Goal: Check status: Check status

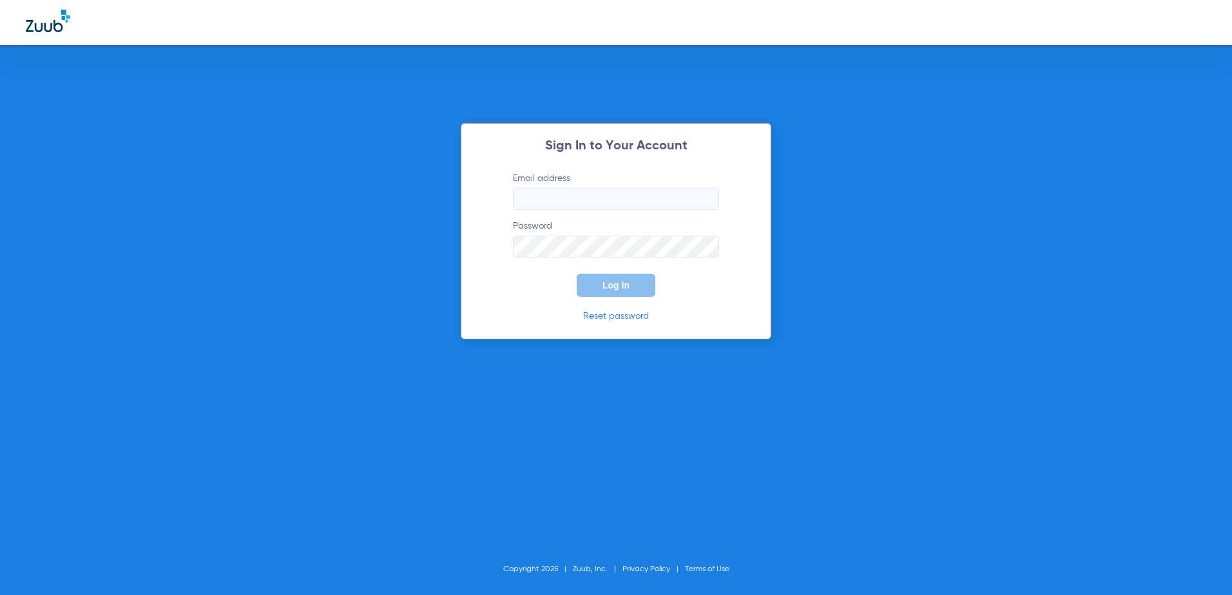
type input "[EMAIL_ADDRESS][DOMAIN_NAME]"
click at [611, 279] on button "Log In" at bounding box center [616, 285] width 79 height 23
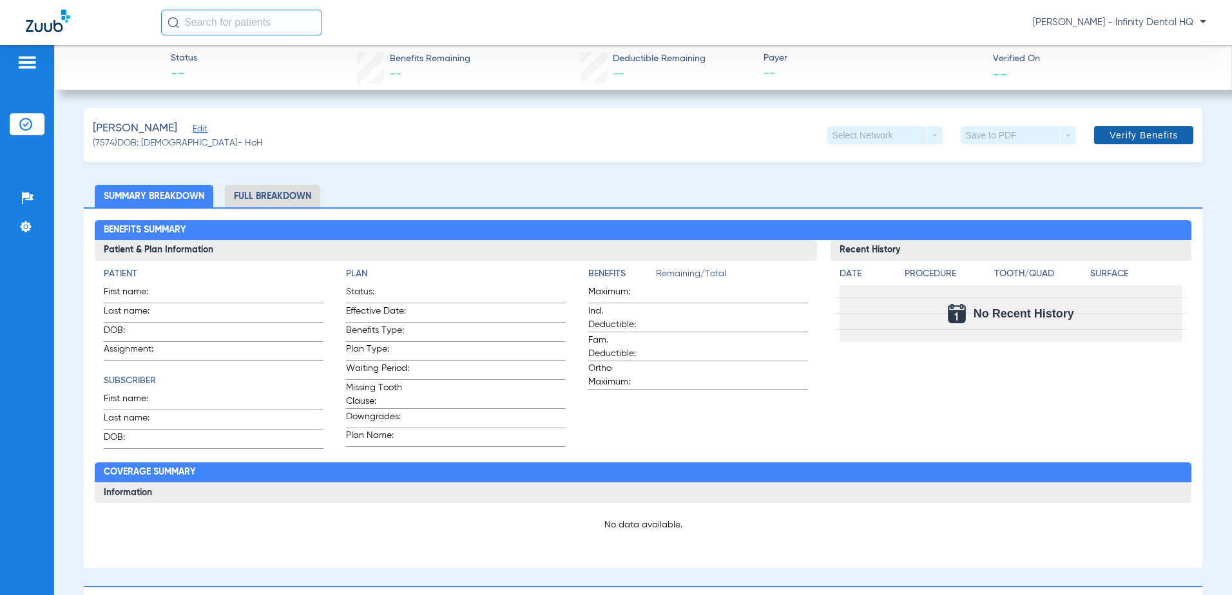
click at [1099, 139] on span at bounding box center [1143, 135] width 99 height 31
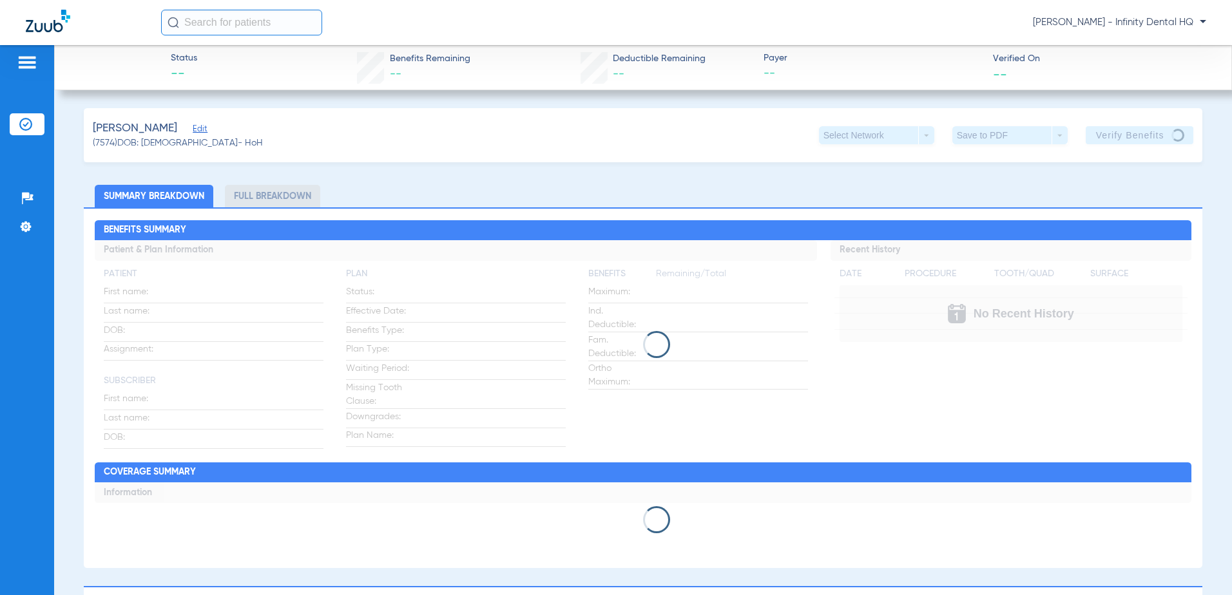
click at [915, 348] on div at bounding box center [643, 344] width 1097 height 27
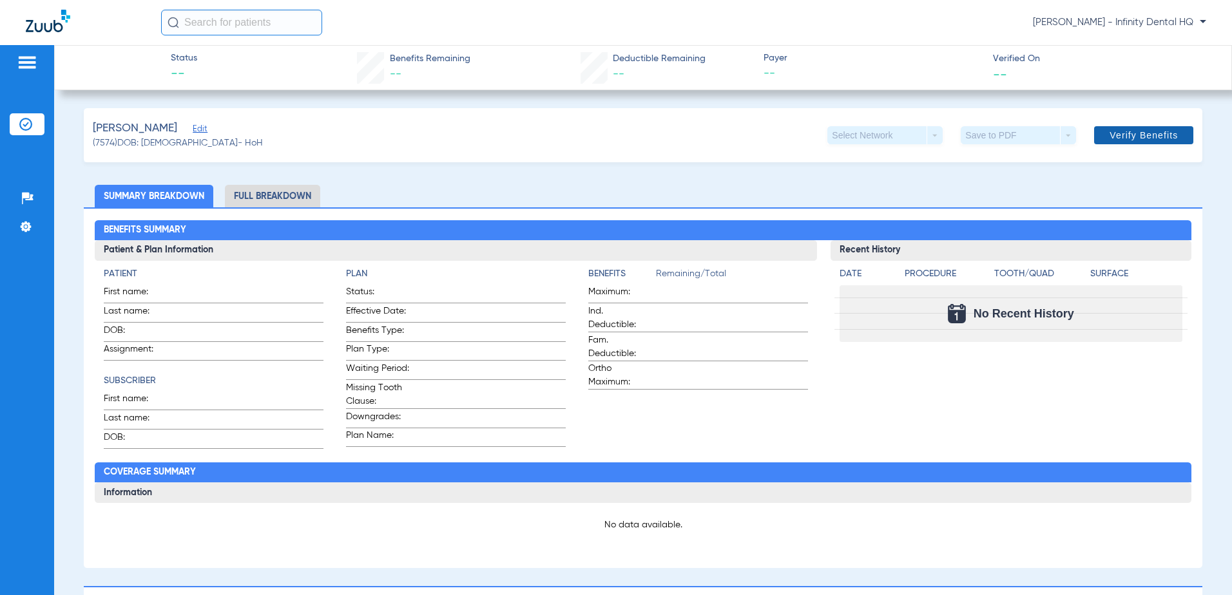
click at [1134, 131] on span "Verify Benefits" at bounding box center [1144, 135] width 68 height 10
drag, startPoint x: 1136, startPoint y: 142, endPoint x: 1097, endPoint y: 152, distance: 40.0
click at [1133, 142] on span at bounding box center [1143, 135] width 99 height 31
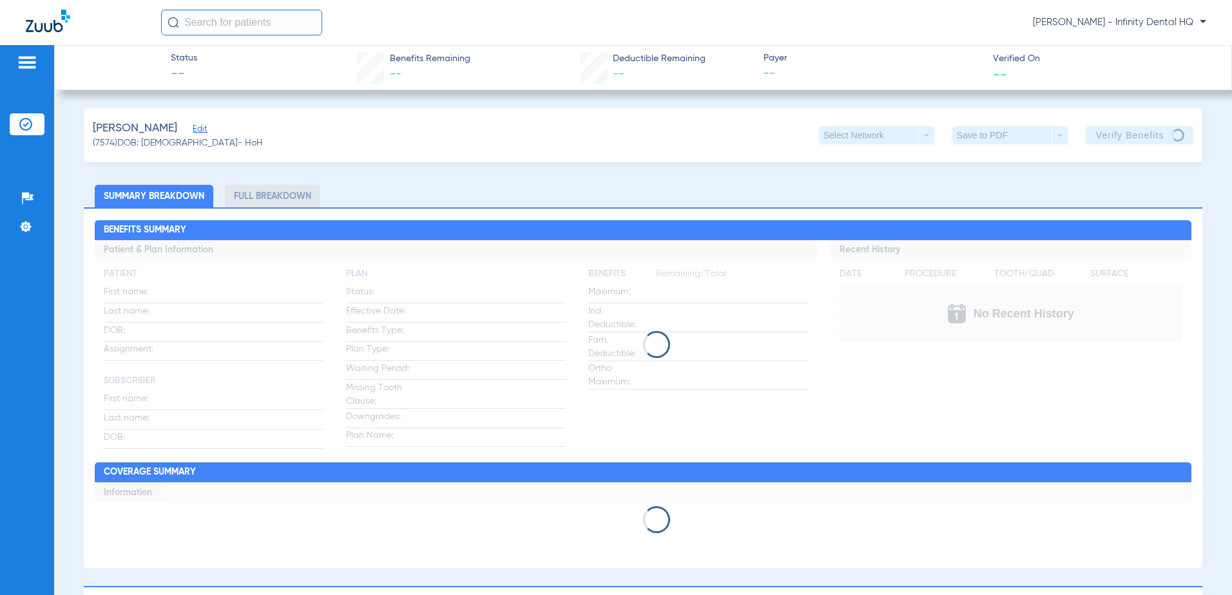
drag, startPoint x: 349, startPoint y: 196, endPoint x: 349, endPoint y: 476, distance: 280.3
click at [349, 476] on h2 "Coverage Summary" at bounding box center [643, 473] width 1097 height 21
click at [1142, 151] on div "Hammon, Dianne Edit (7574) DOB: 04/15/1964 - HoH Select Network arrow_drop_down…" at bounding box center [643, 135] width 1119 height 54
click at [807, 167] on div "Hammon, Dianne Edit (7574) DOB: 04/15/1964 - HoH Select Network arrow_drop_down…" at bounding box center [643, 581] width 1119 height 947
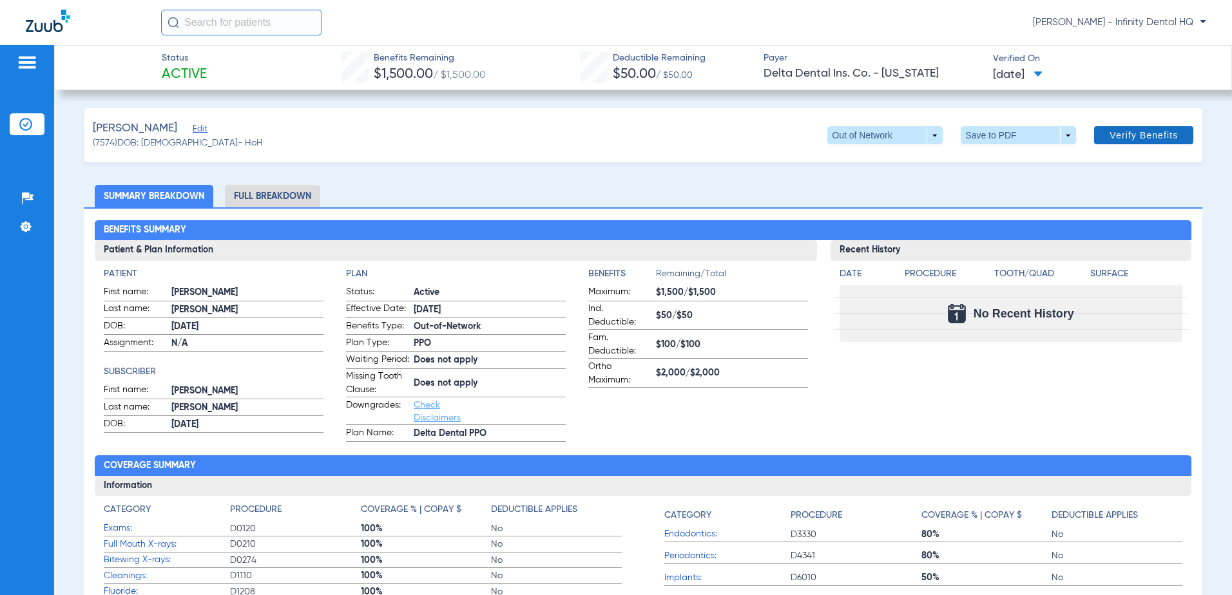
click at [1113, 137] on span "Verify Benefits" at bounding box center [1144, 135] width 68 height 10
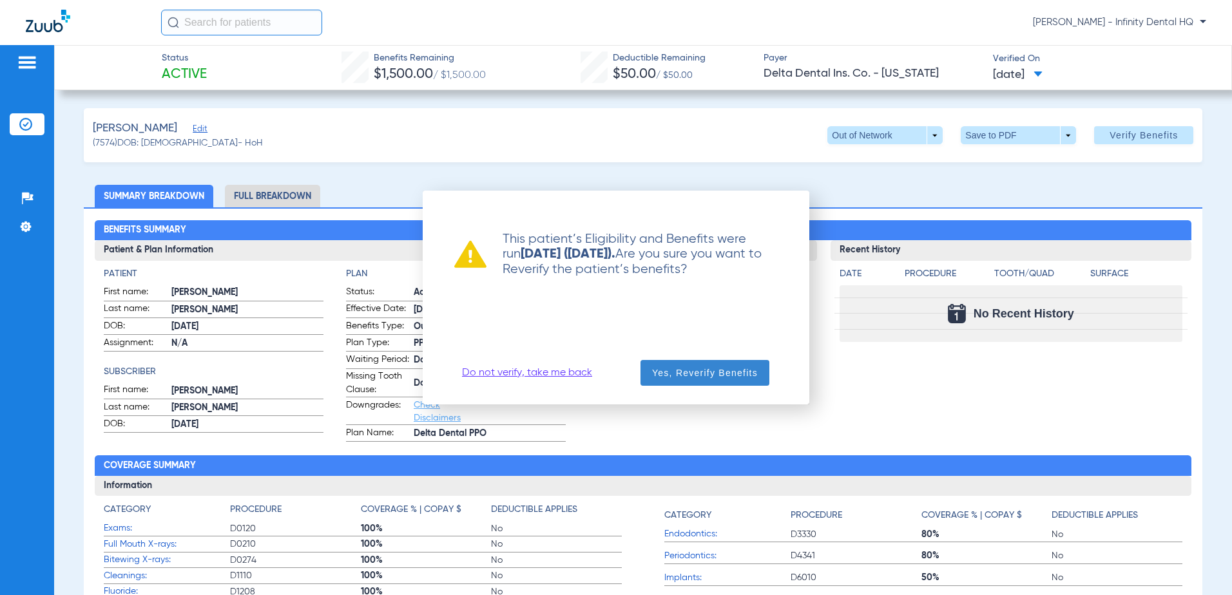
click at [722, 380] on span "button" at bounding box center [704, 373] width 129 height 31
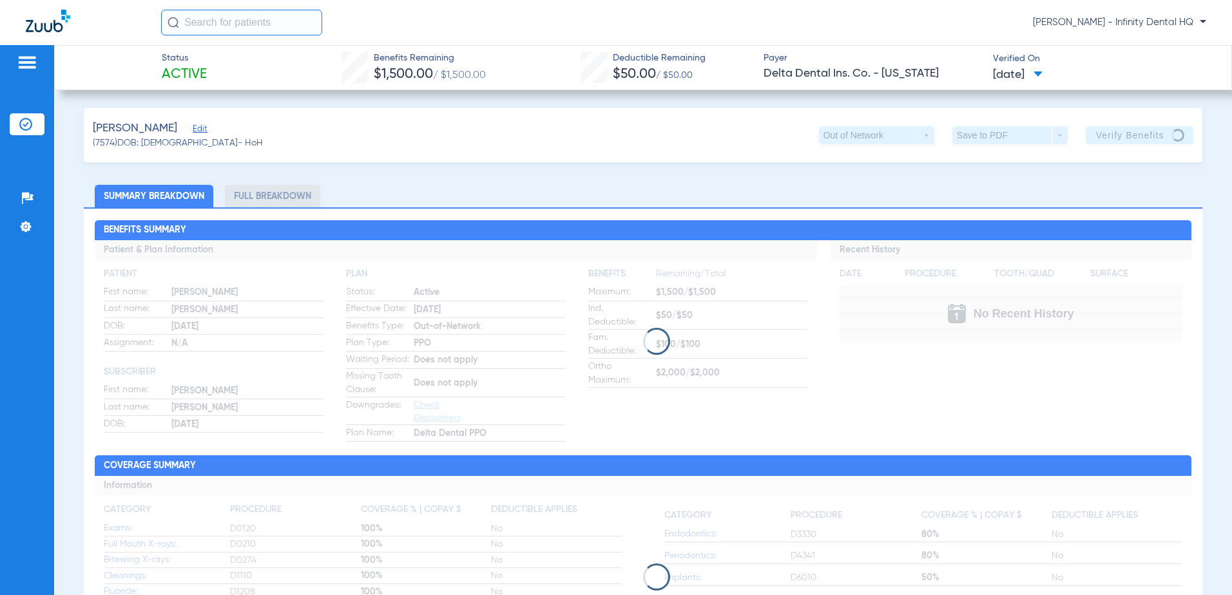
click at [608, 140] on div "Hammon, Dianne Edit (7574) DOB: 04/15/1964 - HoH Out of Network arrow_drop_down…" at bounding box center [643, 135] width 1119 height 54
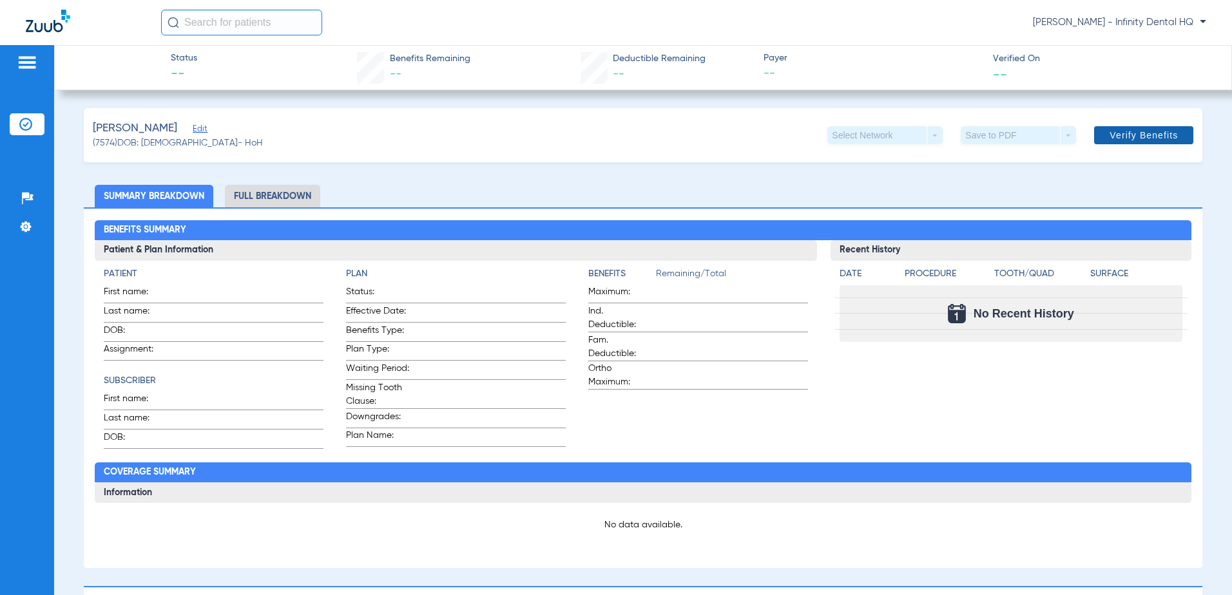
click at [1126, 139] on span "Verify Benefits" at bounding box center [1144, 135] width 68 height 10
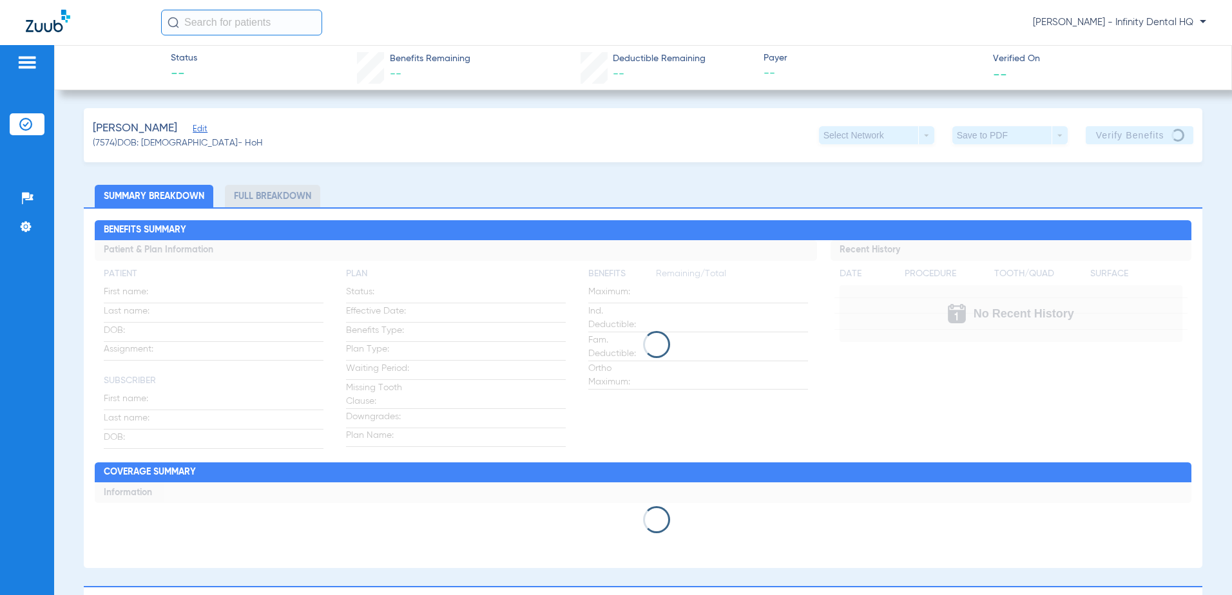
click at [1088, 137] on app-verify-button "Verify Benefits" at bounding box center [1140, 135] width 108 height 18
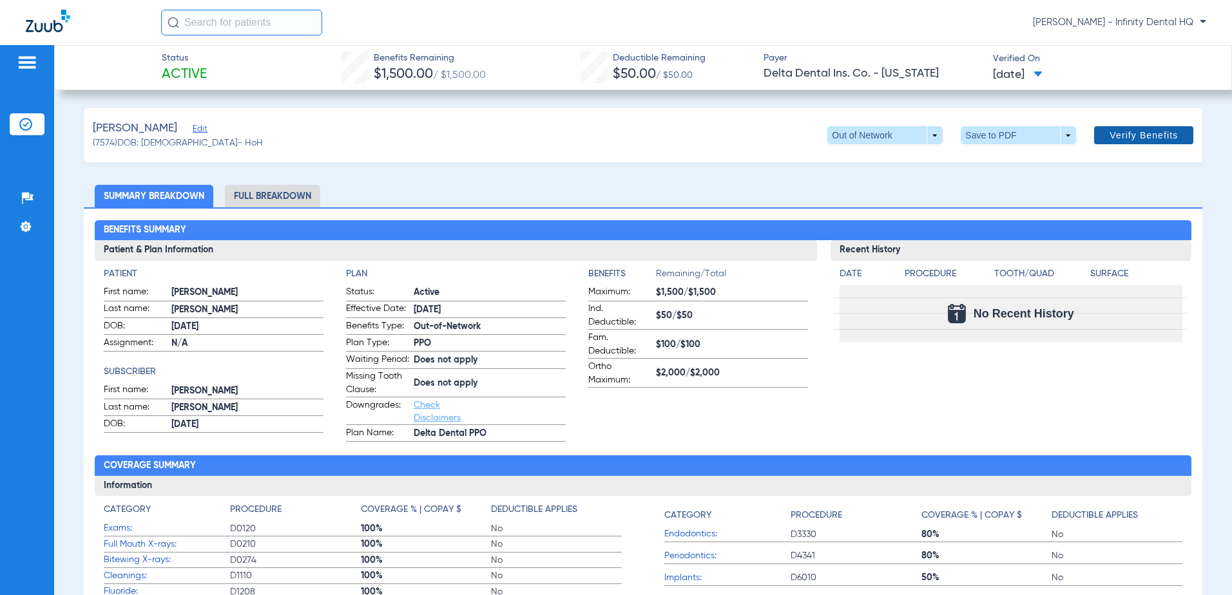
click at [1121, 145] on span at bounding box center [1143, 135] width 99 height 31
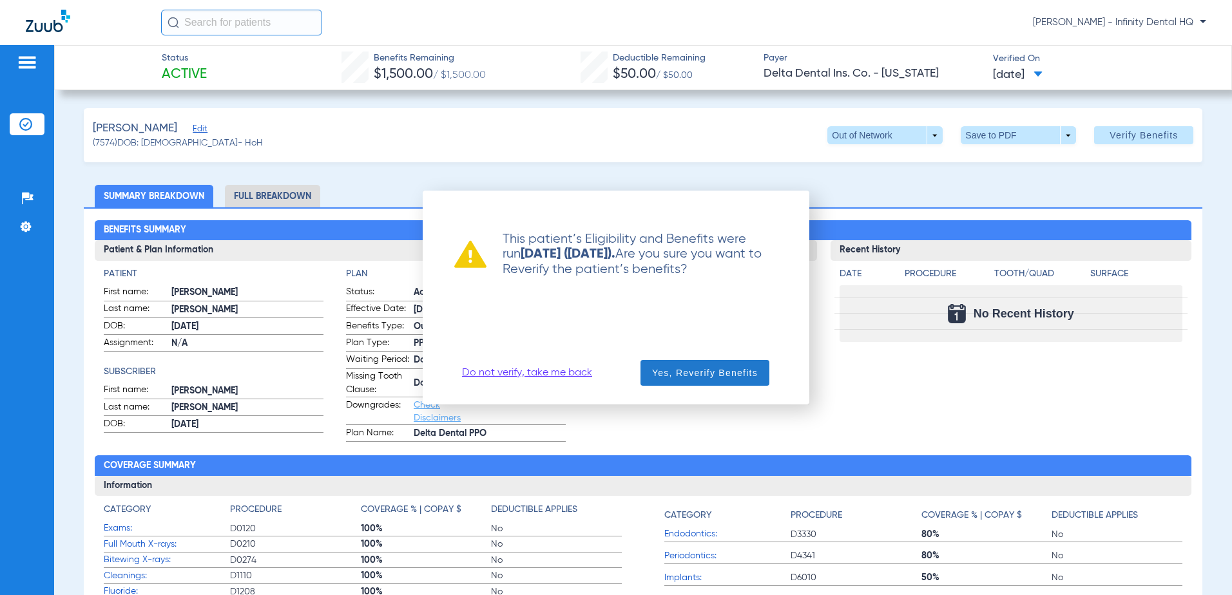
click at [682, 369] on span "Yes, Reverify Benefits" at bounding box center [705, 373] width 106 height 13
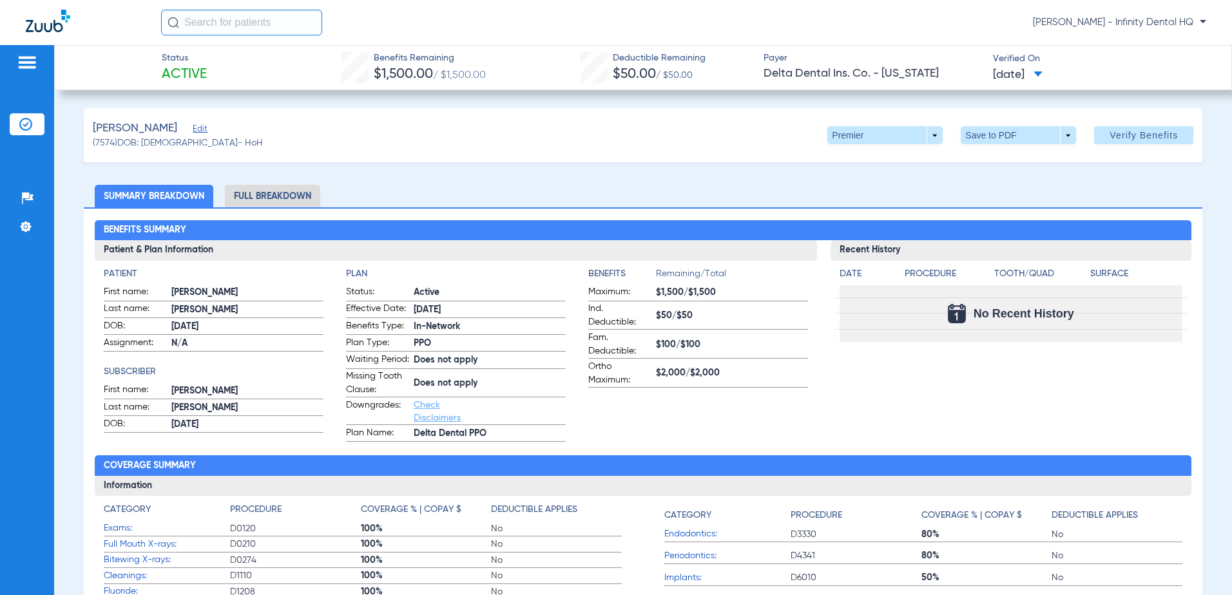
click at [201, 128] on span "Edit" at bounding box center [199, 130] width 12 height 12
